Goal: Check status: Check status

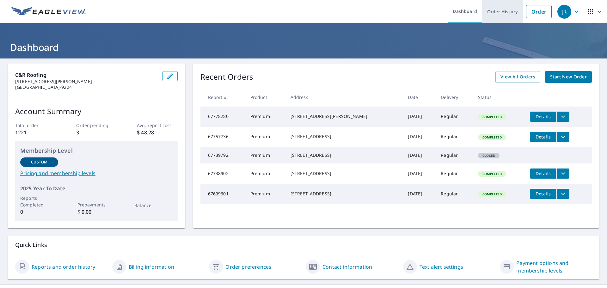
click at [495, 10] on link "Order History" at bounding box center [502, 11] width 41 height 23
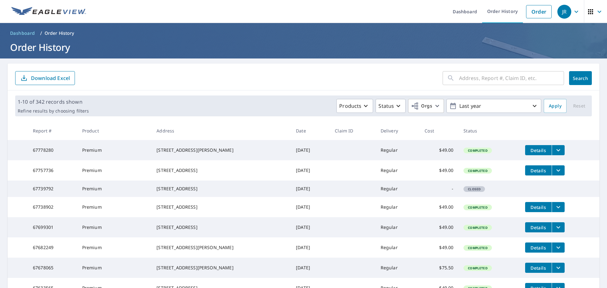
click at [460, 78] on input "text" at bounding box center [511, 78] width 105 height 18
type input "lot 15"
click button "Search" at bounding box center [580, 78] width 23 height 14
